Goal: Find contact information: Find contact information

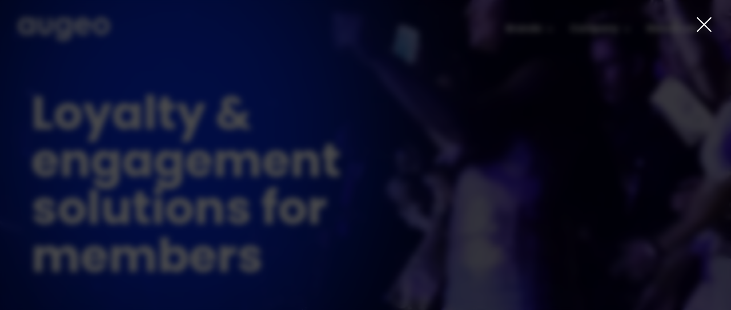
drag, startPoint x: 709, startPoint y: 24, endPoint x: 700, endPoint y: 27, distance: 9.2
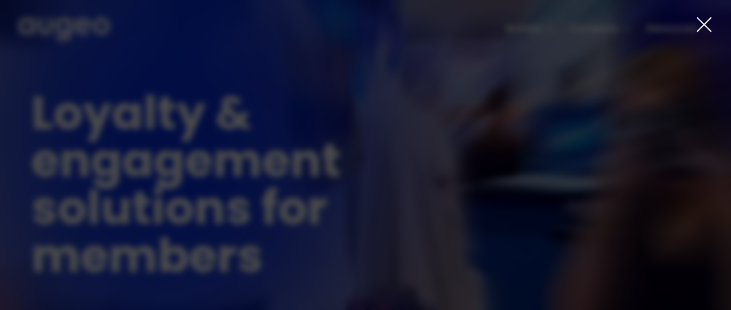
click at [709, 24] on icon at bounding box center [703, 24] width 17 height 17
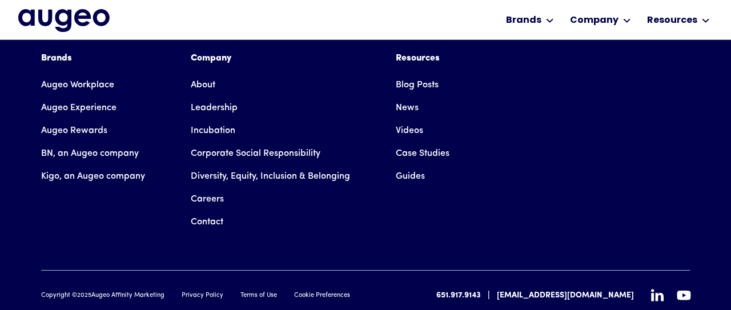
scroll to position [2778, 0]
click at [207, 211] on link "Contact" at bounding box center [207, 222] width 33 height 23
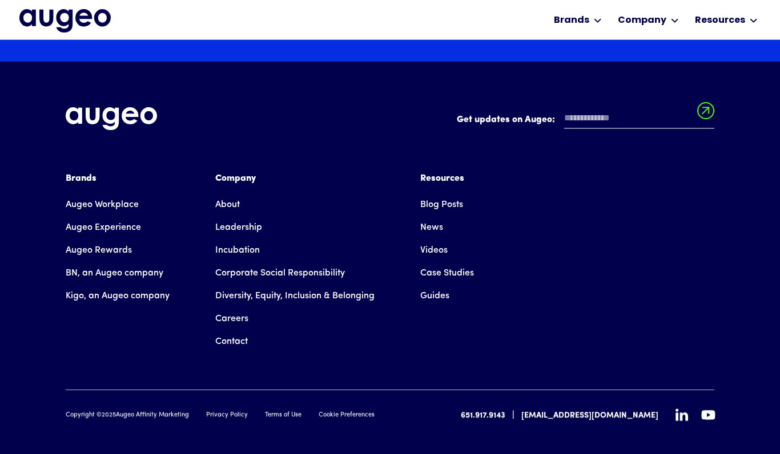
scroll to position [1982, 0]
